Goal: Transaction & Acquisition: Download file/media

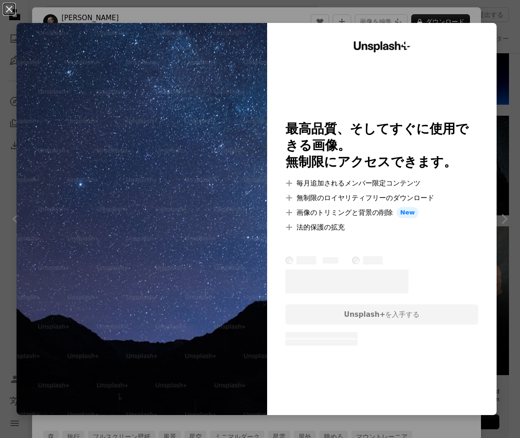
scroll to position [2568, 0]
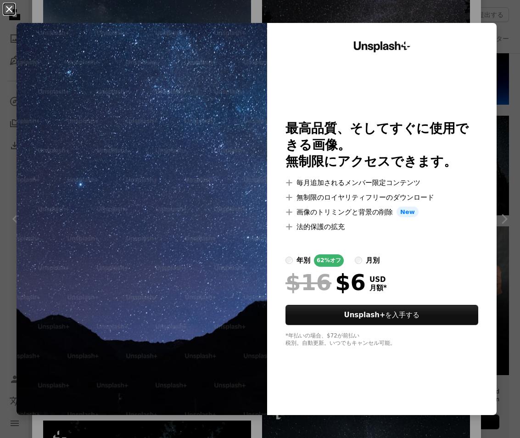
click at [11, 14] on button "An X shape" at bounding box center [9, 9] width 11 height 11
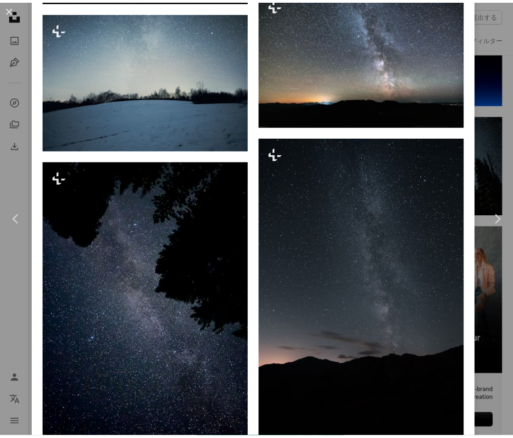
scroll to position [2843, 0]
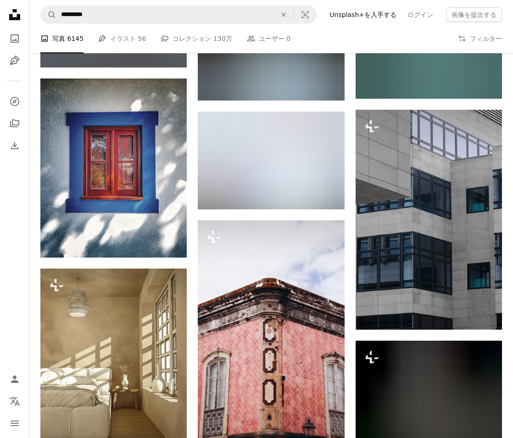
scroll to position [12542, 0]
